Goal: Task Accomplishment & Management: Complete application form

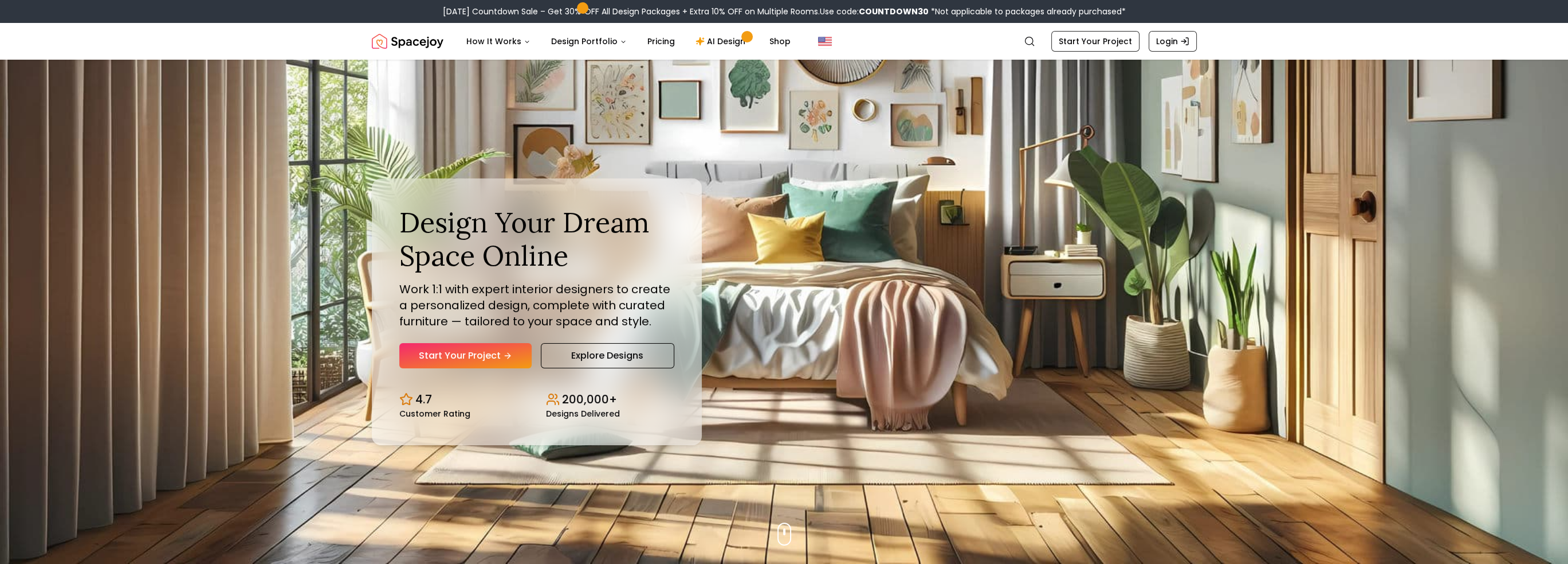
click at [711, 41] on link "AI Design" at bounding box center [722, 41] width 71 height 23
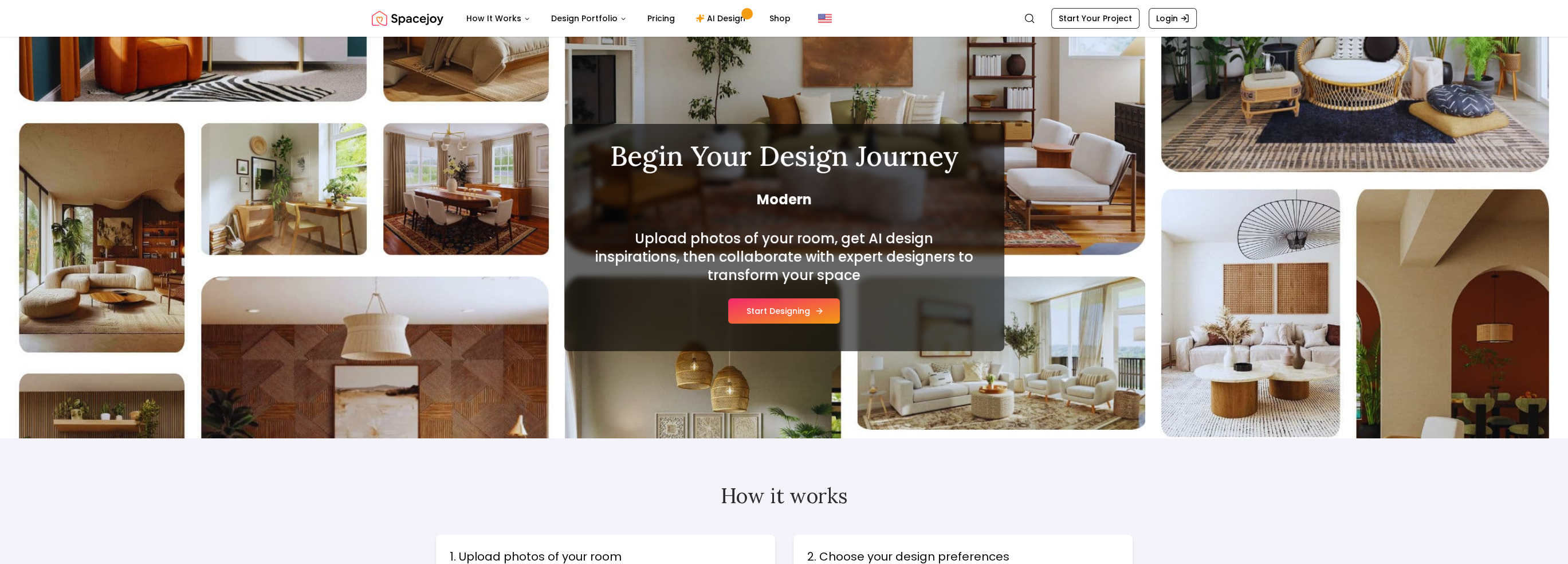
click at [781, 310] on button "Start Designing" at bounding box center [784, 310] width 112 height 25
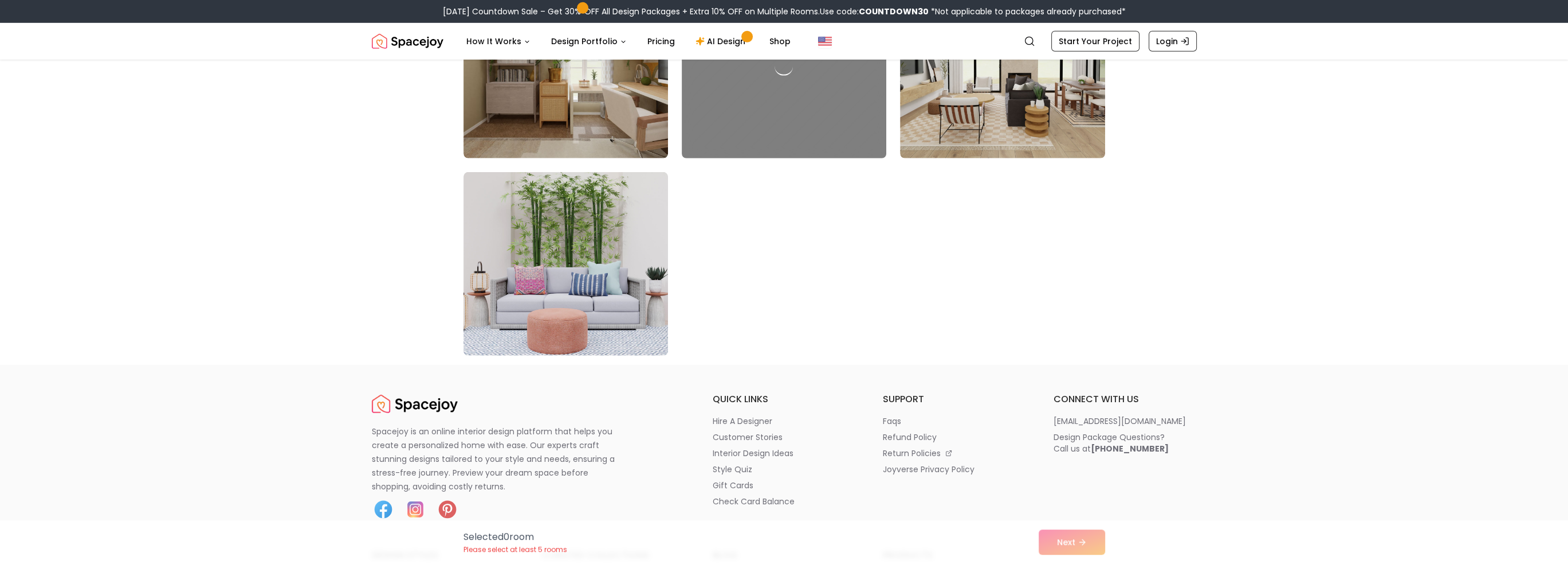
scroll to position [6594, 0]
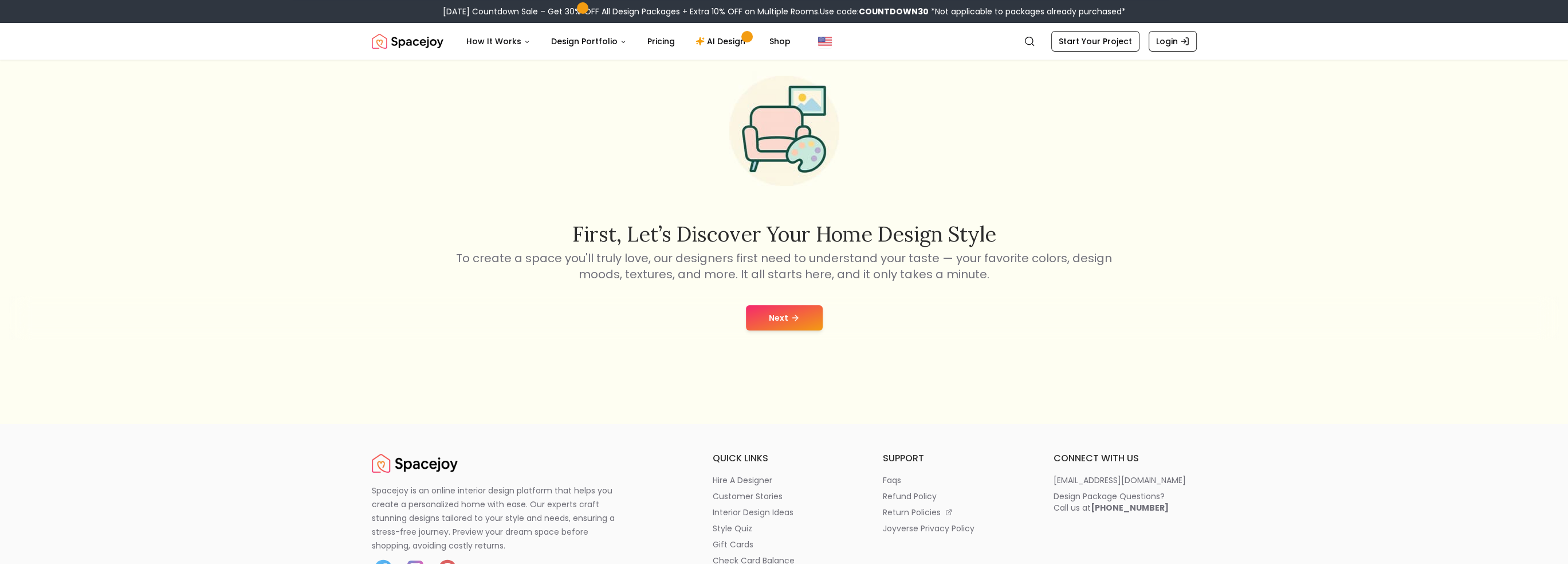
scroll to position [58, 0]
